Goal: Find specific page/section: Find specific page/section

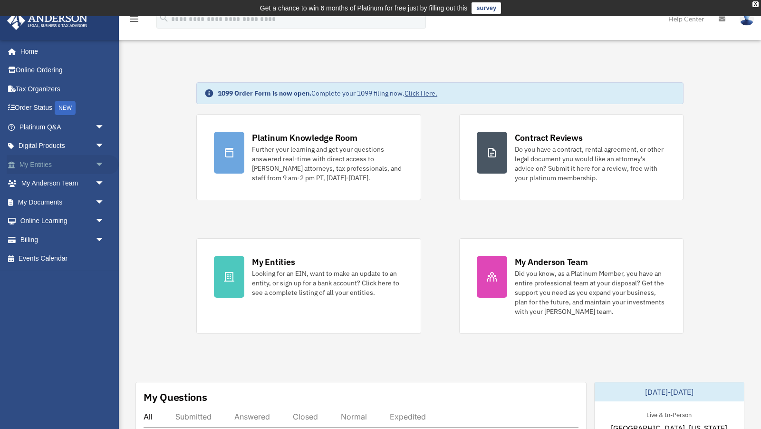
click at [52, 163] on link "My Entities arrow_drop_down" at bounding box center [63, 164] width 112 height 19
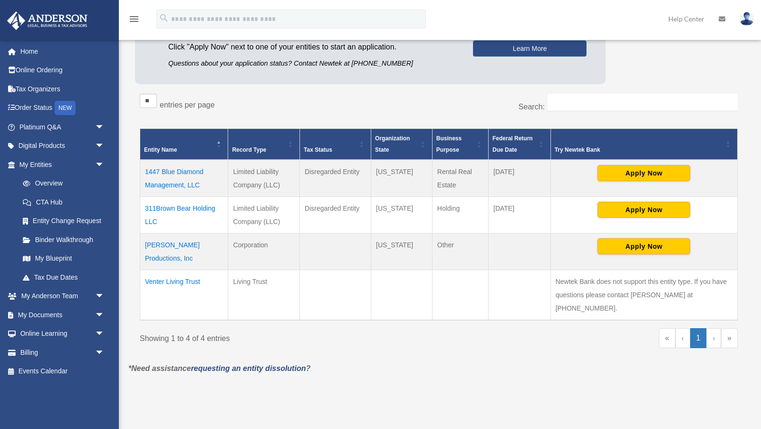
scroll to position [134, 0]
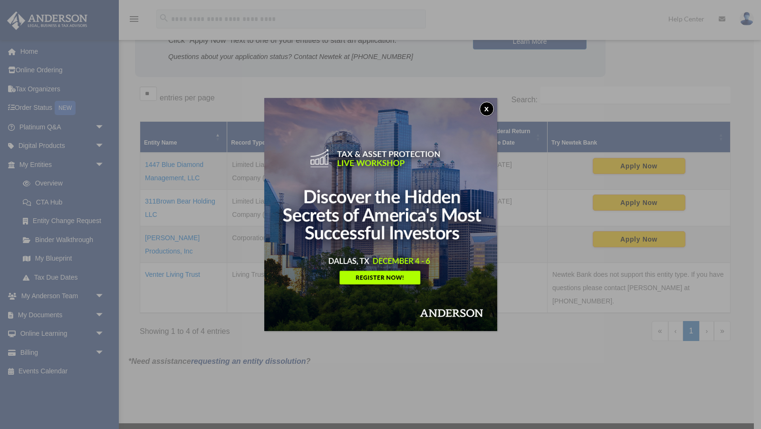
click at [484, 108] on button "x" at bounding box center [486, 109] width 14 height 14
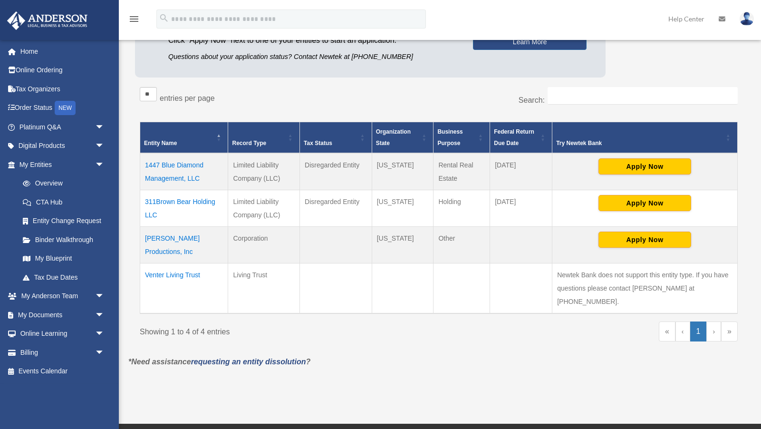
click at [162, 237] on td "[PERSON_NAME] Productions, Inc" at bounding box center [184, 245] width 88 height 37
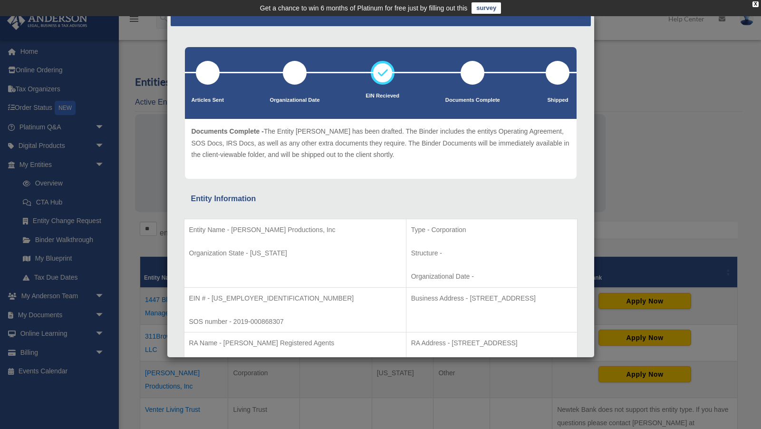
scroll to position [0, 0]
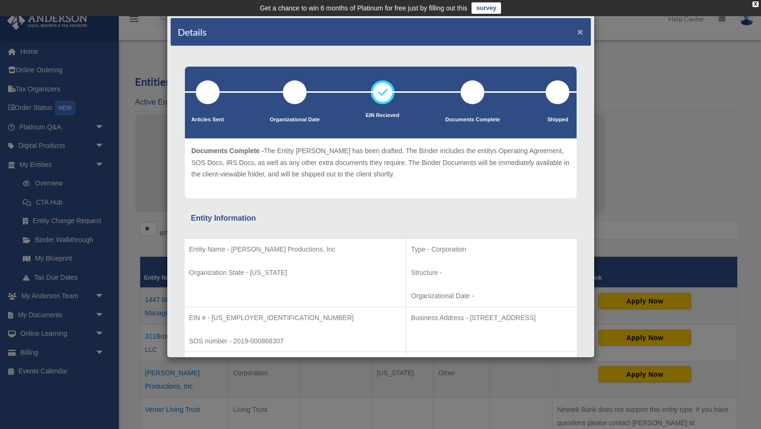
click at [578, 33] on button "×" at bounding box center [580, 32] width 6 height 10
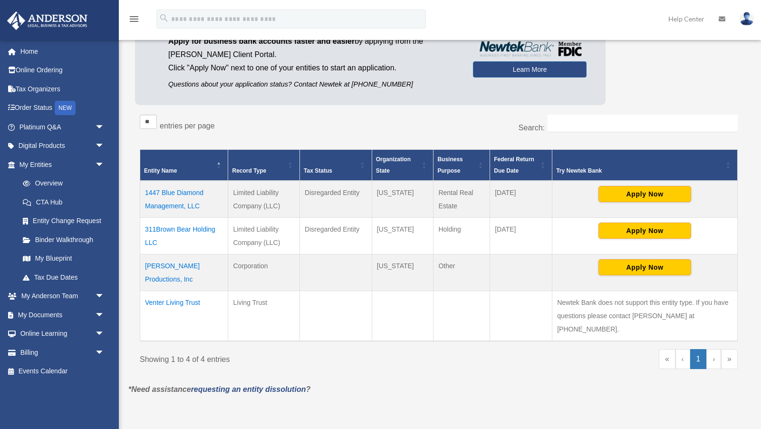
scroll to position [110, 0]
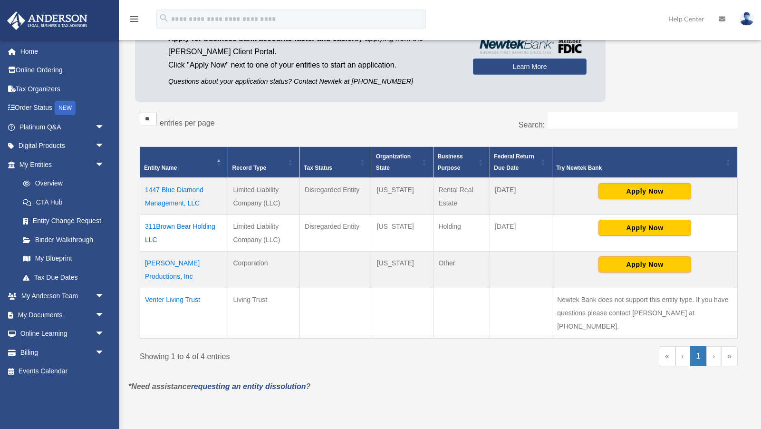
click at [180, 187] on td "1447 Blue Diamond Management, LLC" at bounding box center [184, 196] width 88 height 37
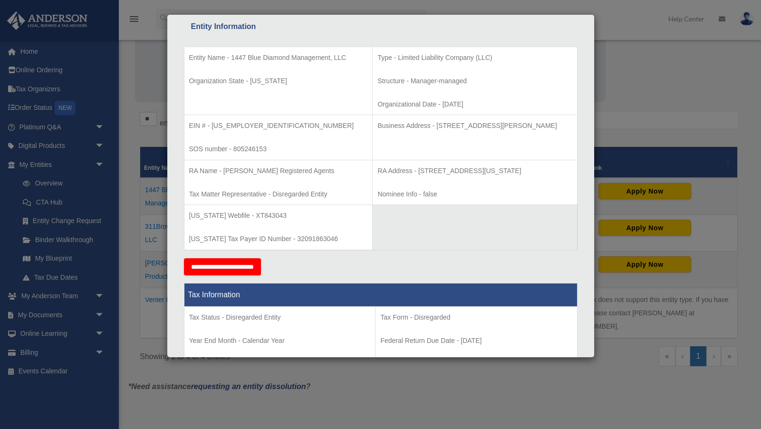
scroll to position [0, 0]
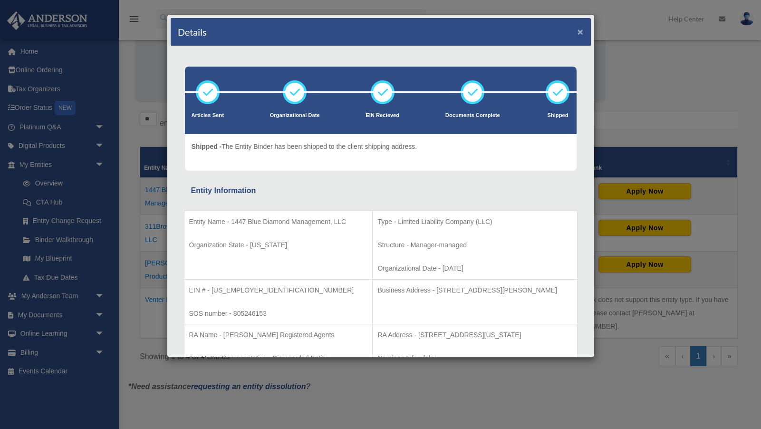
click at [579, 31] on button "×" at bounding box center [580, 32] width 6 height 10
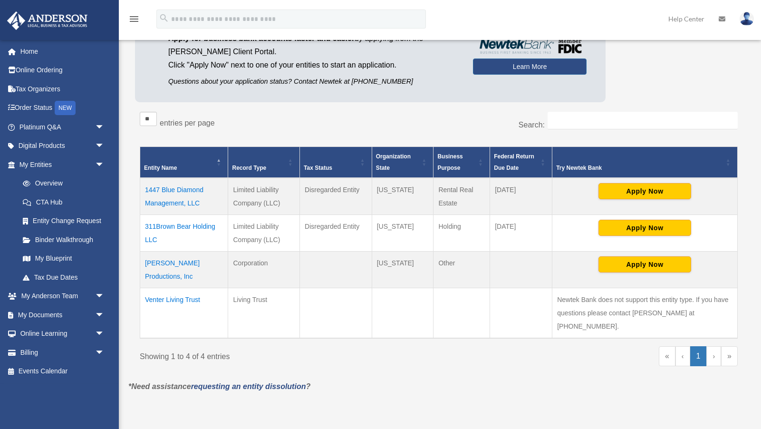
click at [189, 225] on td "311Brown Bear Holding LLC" at bounding box center [184, 233] width 88 height 37
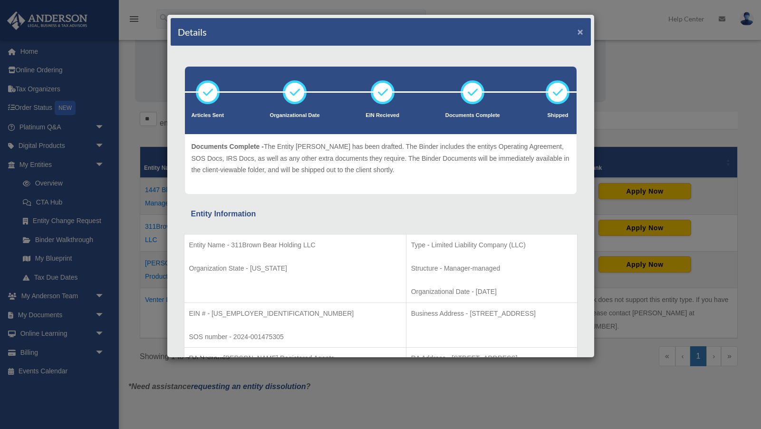
click at [581, 29] on button "×" at bounding box center [580, 32] width 6 height 10
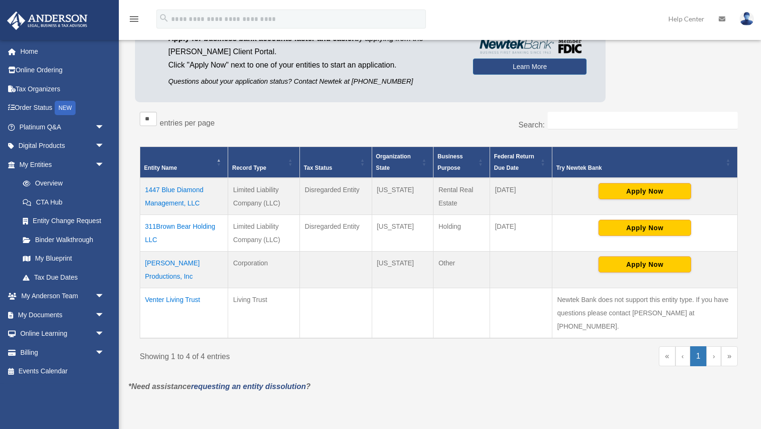
click at [168, 298] on td "Venter Living Trust" at bounding box center [184, 313] width 88 height 50
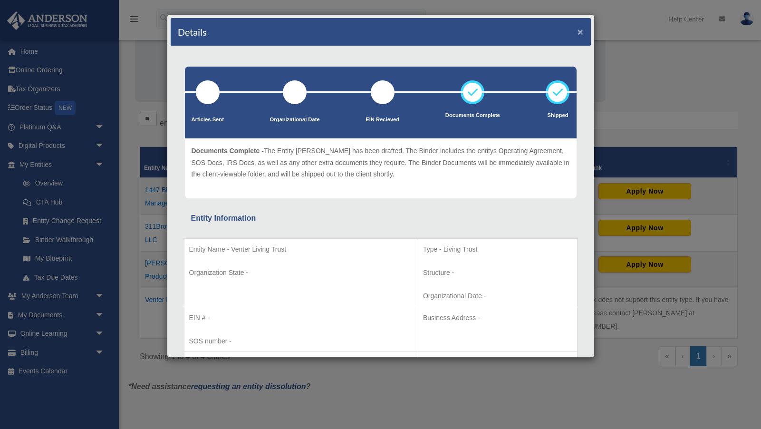
click at [578, 31] on button "×" at bounding box center [580, 32] width 6 height 10
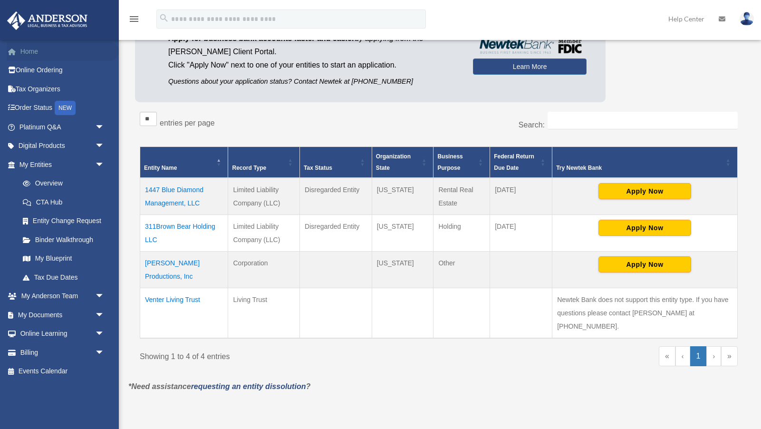
click at [24, 51] on link "Home" at bounding box center [63, 51] width 112 height 19
